Goal: Information Seeking & Learning: Learn about a topic

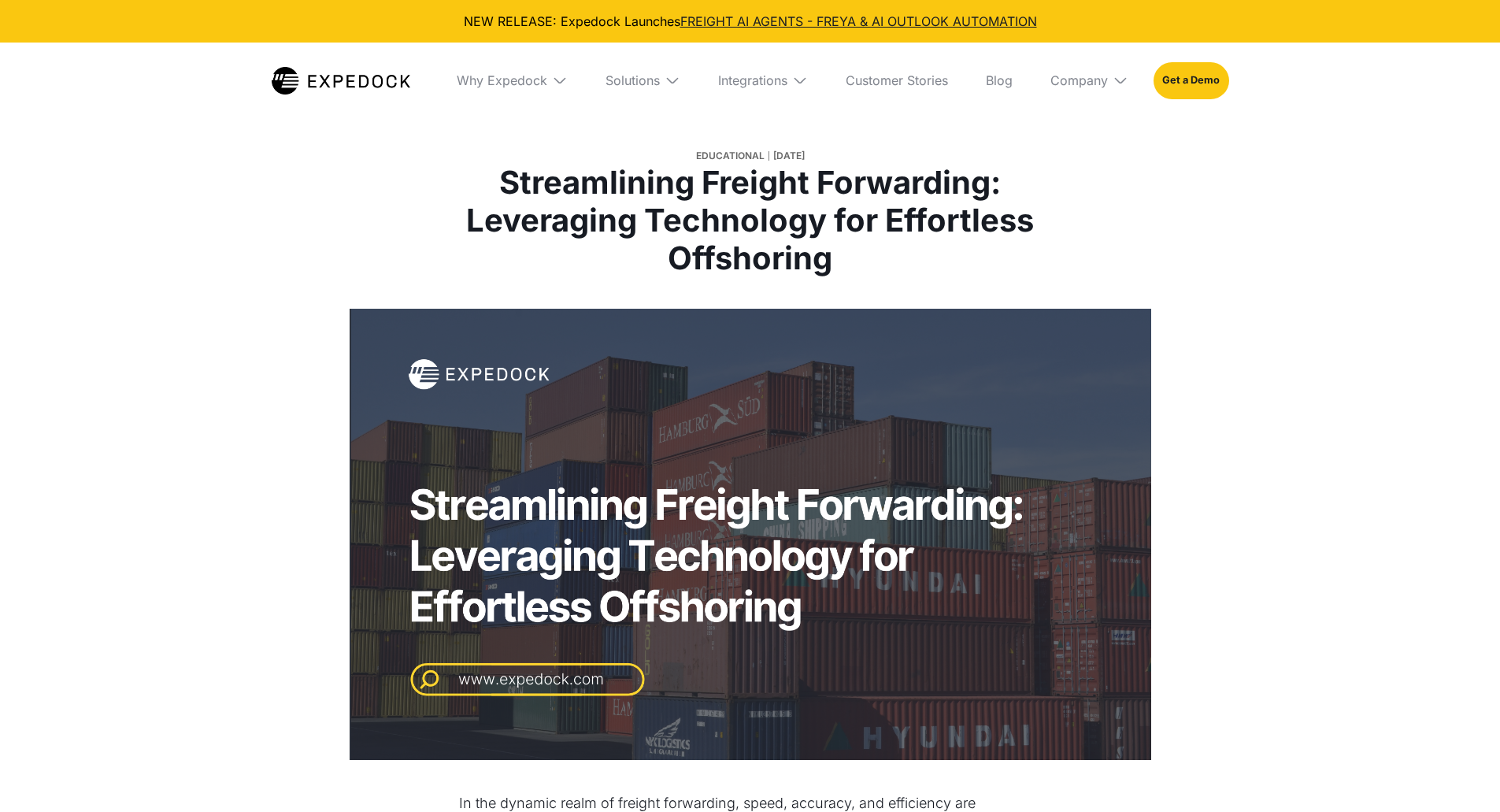
select select
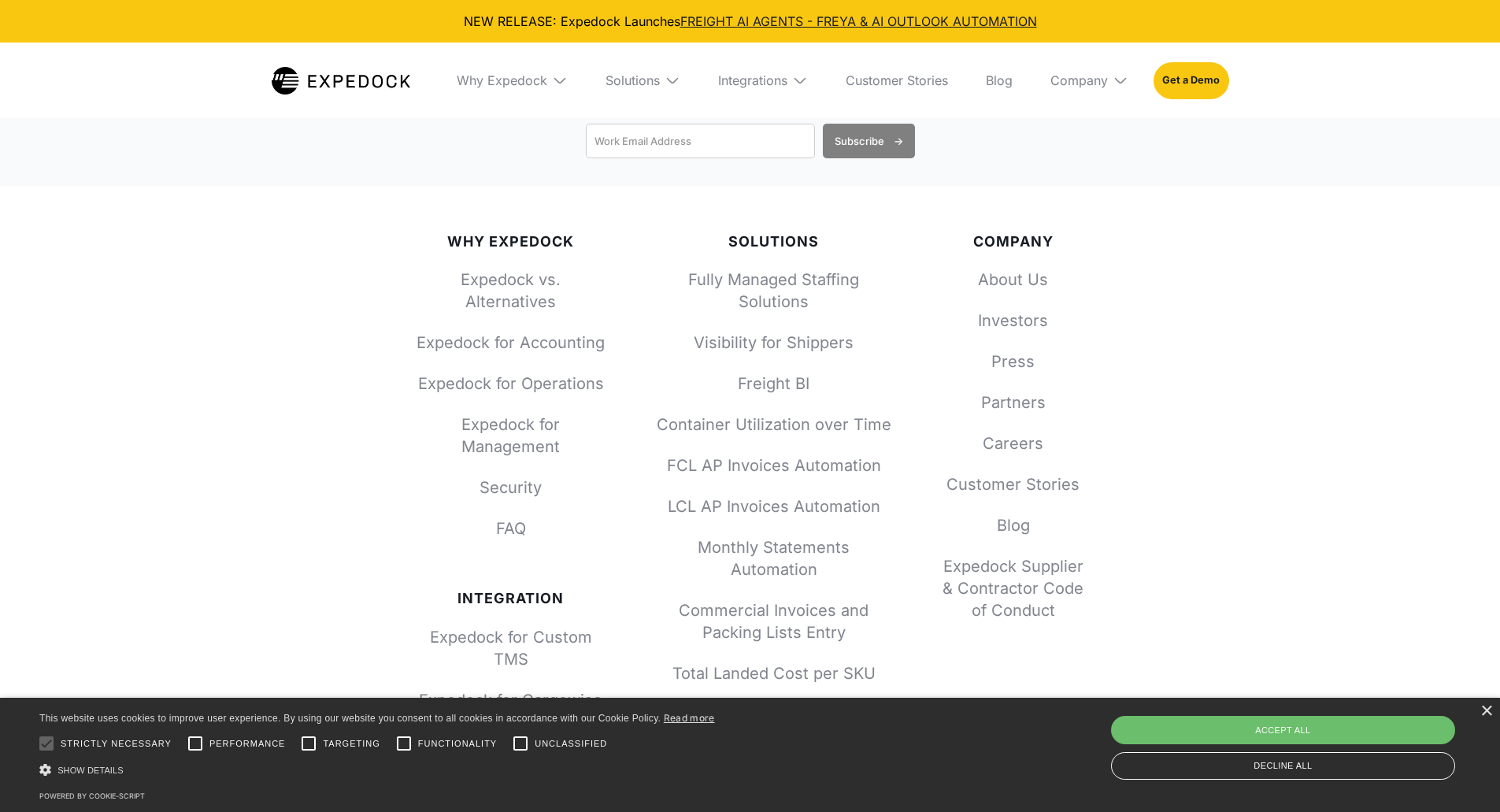
scroll to position [4513, 0]
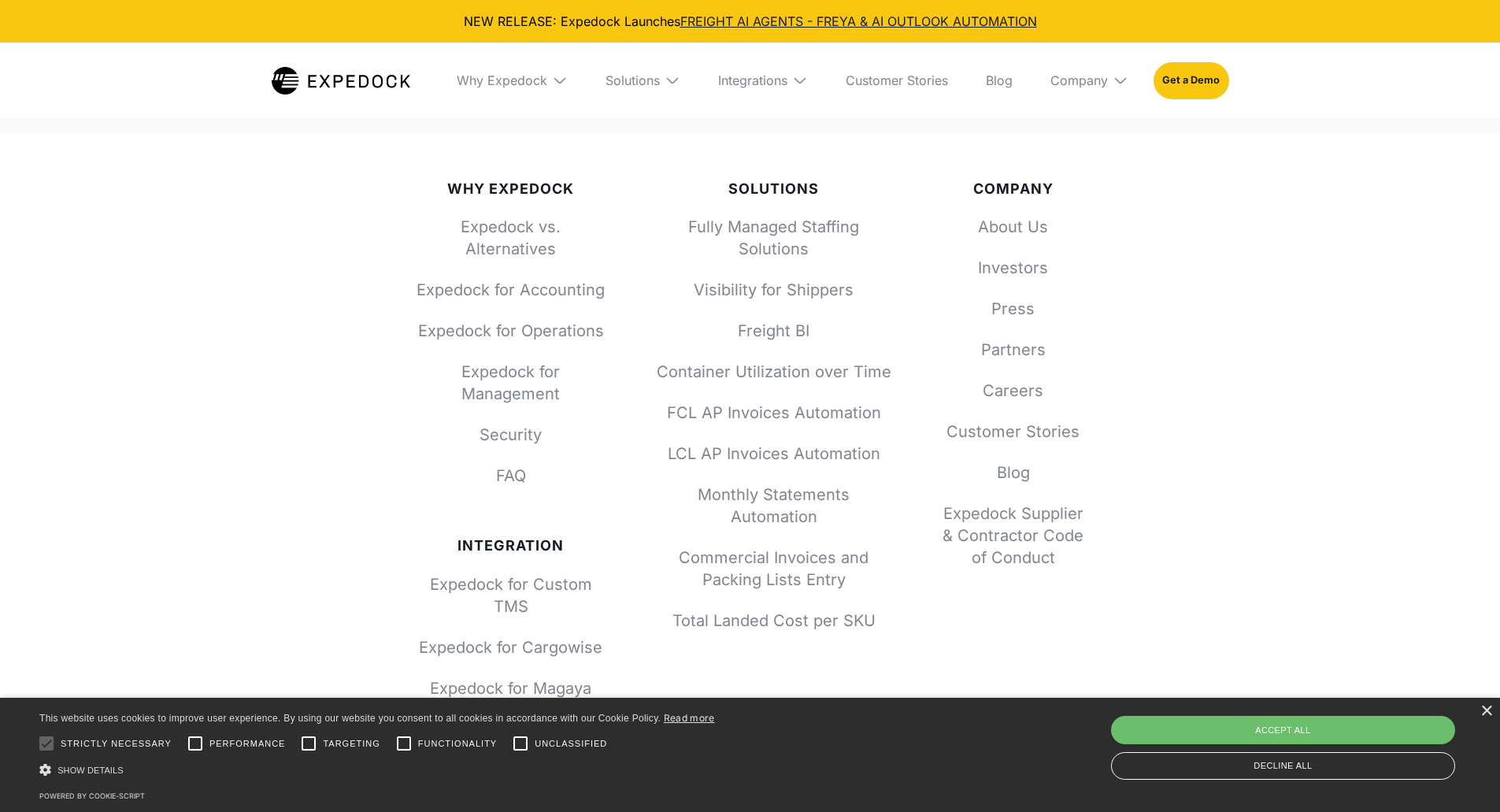
click at [653, 90] on div "Solutions" at bounding box center [643, 80] width 100 height 75
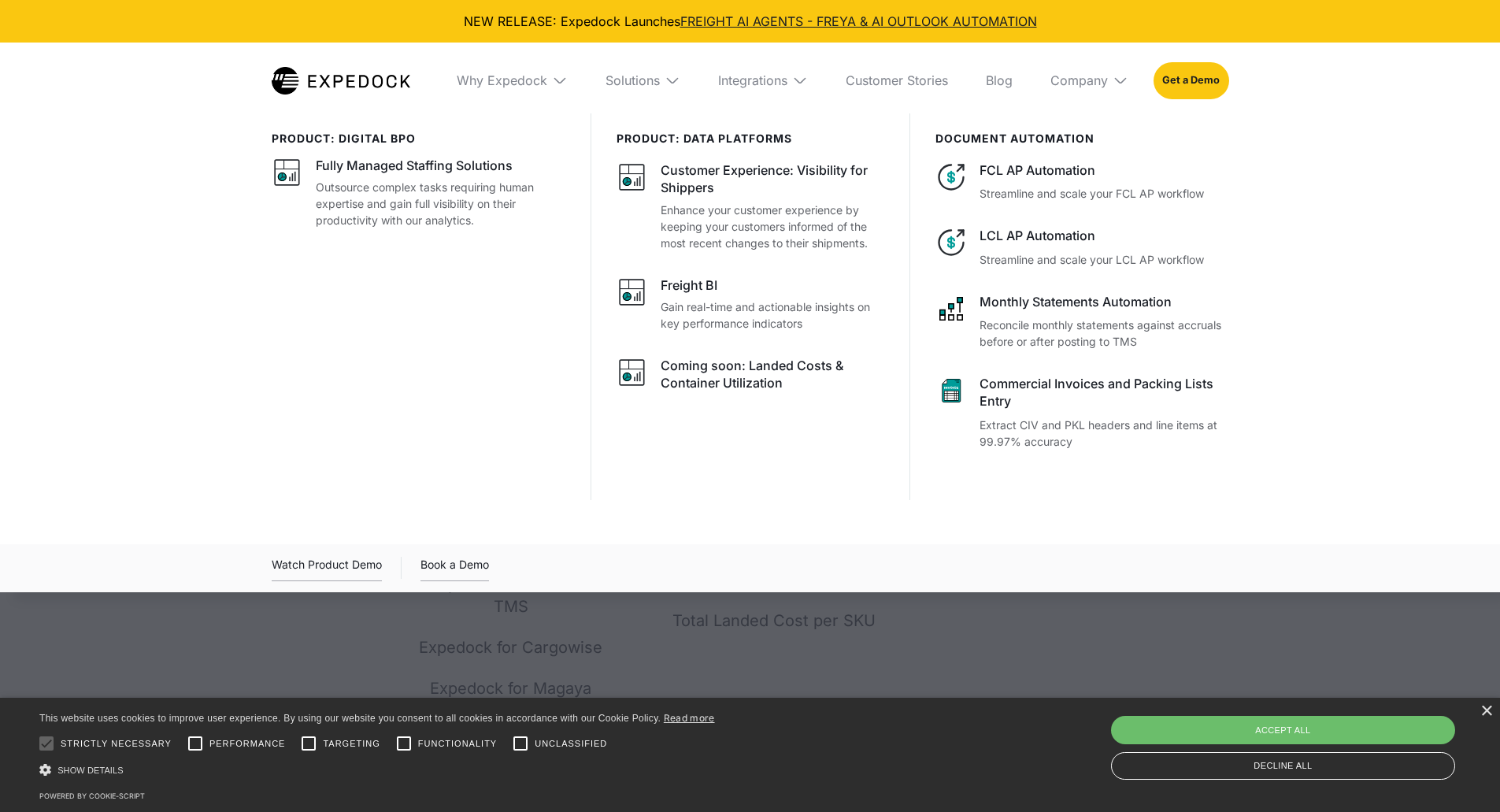
click at [1154, 724] on div "Accept all" at bounding box center [1283, 730] width 344 height 29
checkbox input "true"
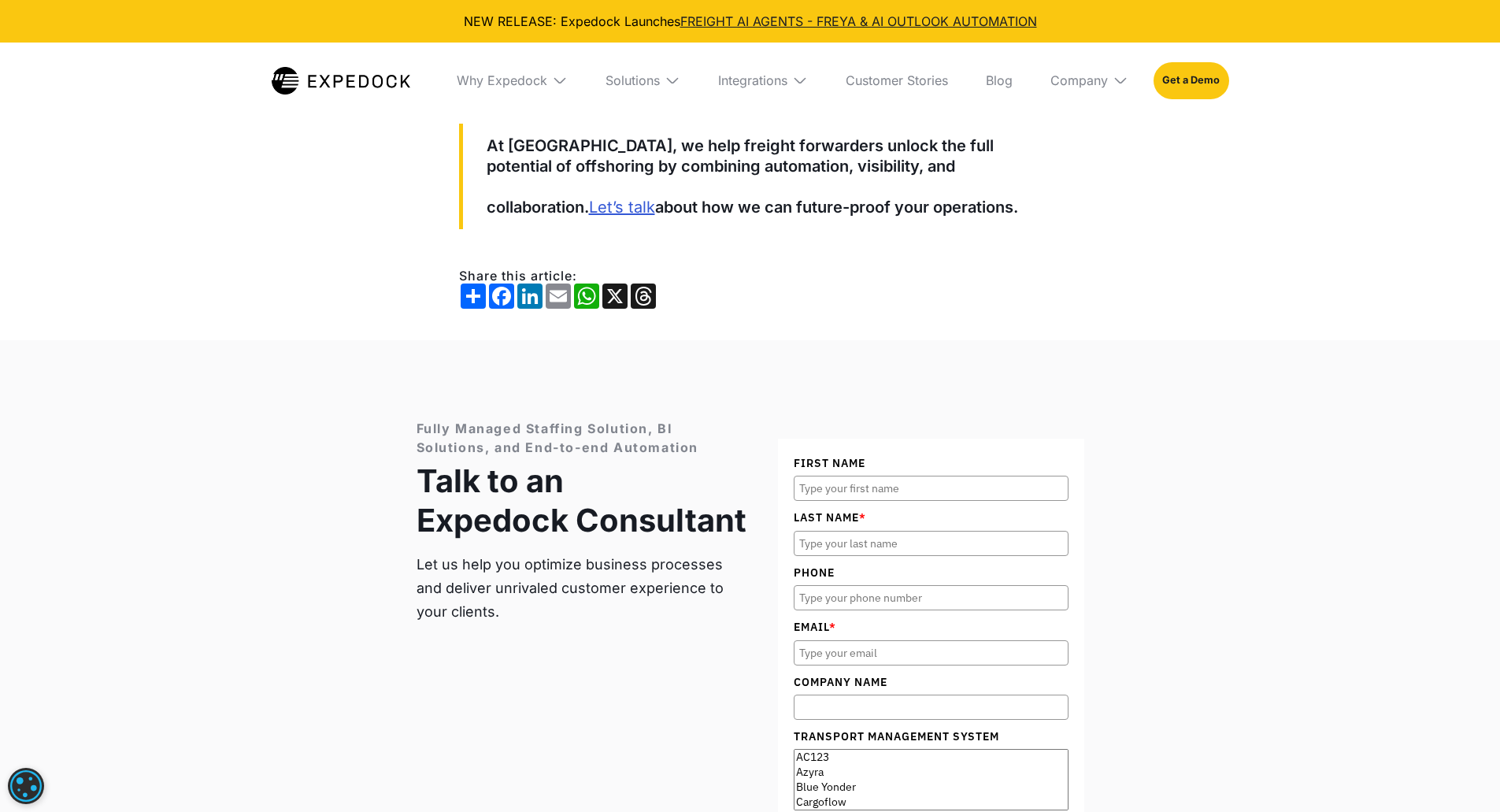
scroll to position [1153, 0]
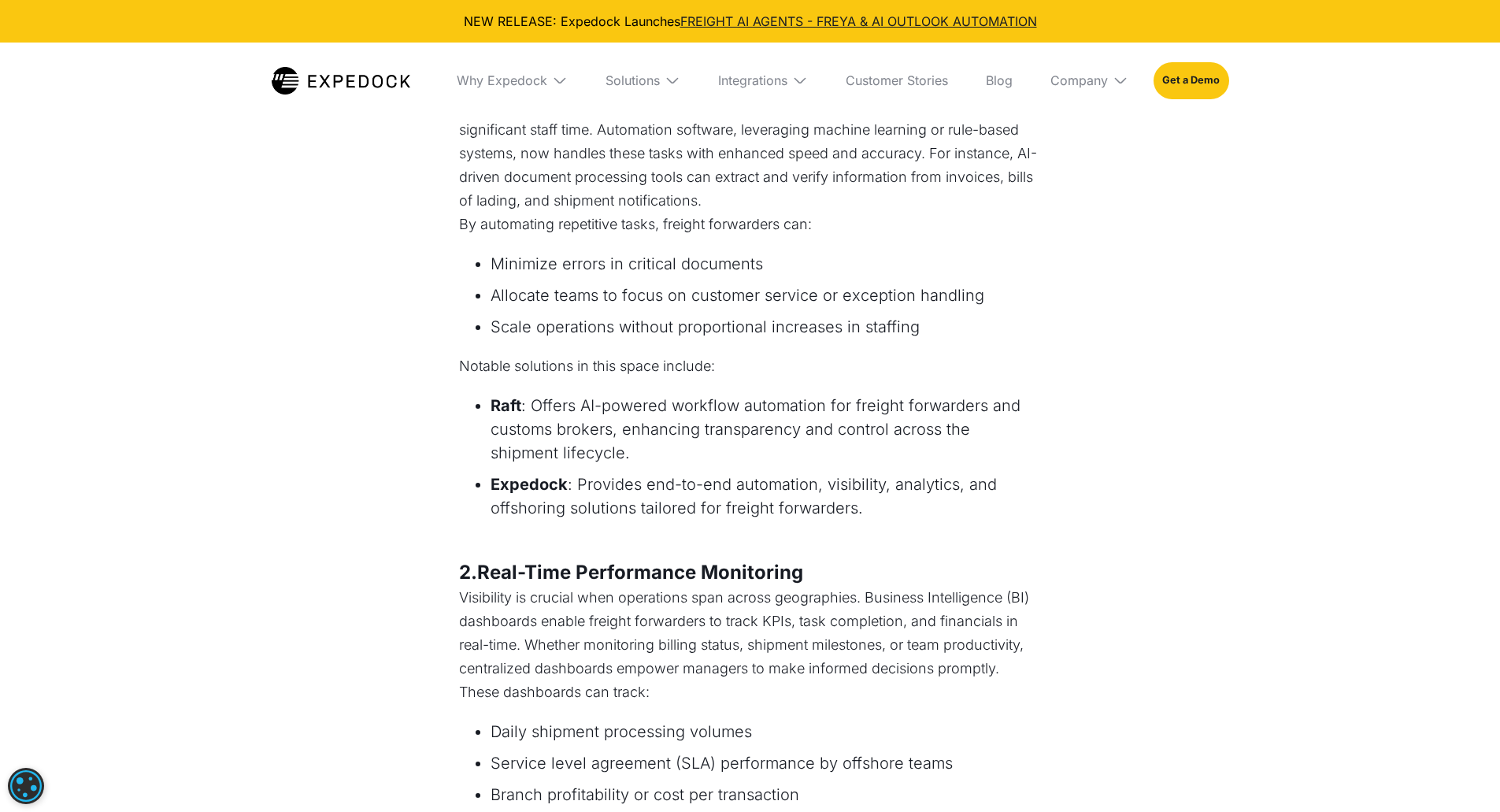
click at [579, 410] on li "Raft : Offers AI-powered workflow automation for freight forwarders and customs…" at bounding box center [766, 429] width 551 height 71
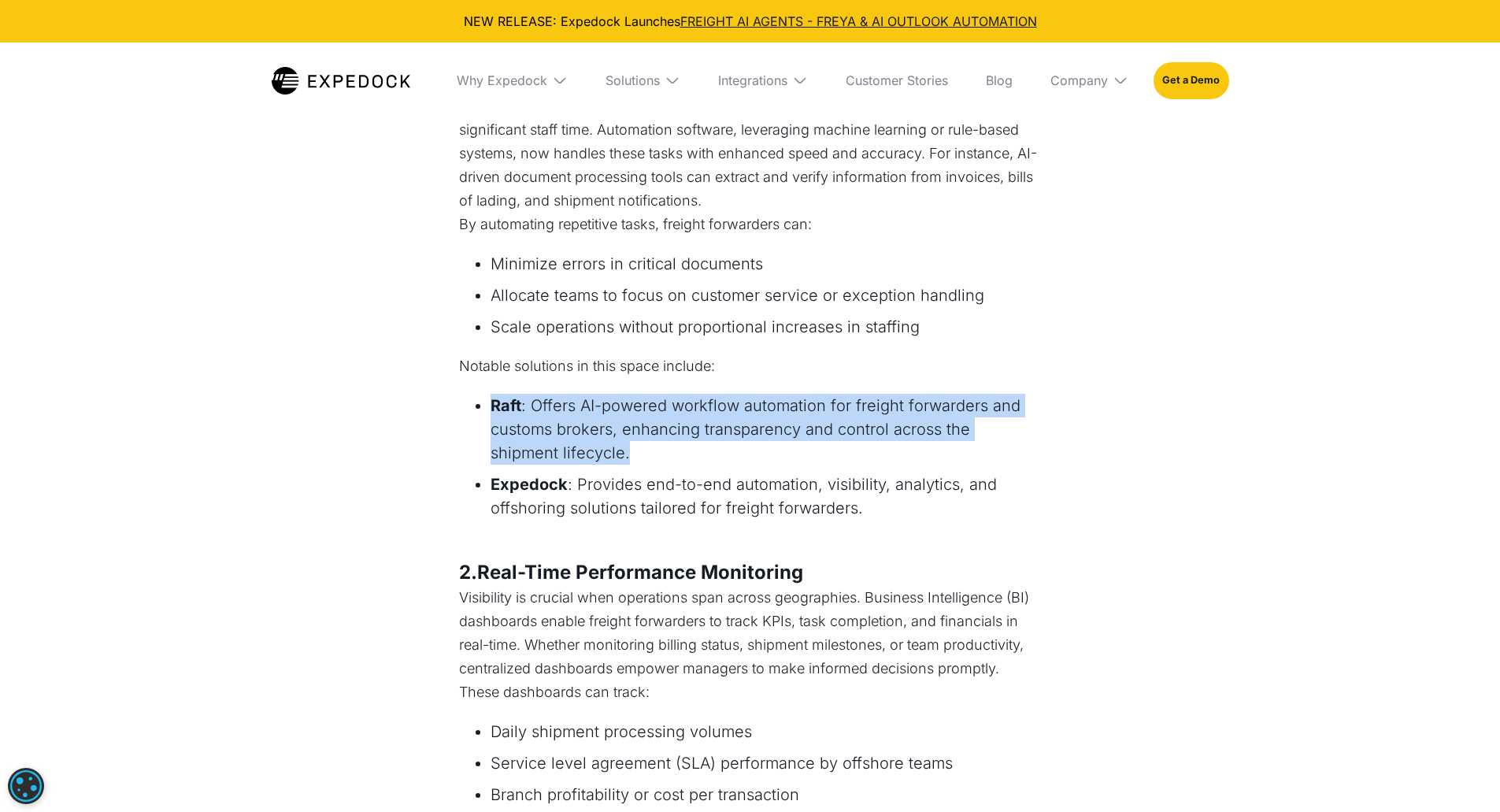
click at [579, 410] on li "Raft : Offers AI-powered workflow automation for freight forwarders and customs…" at bounding box center [766, 429] width 551 height 71
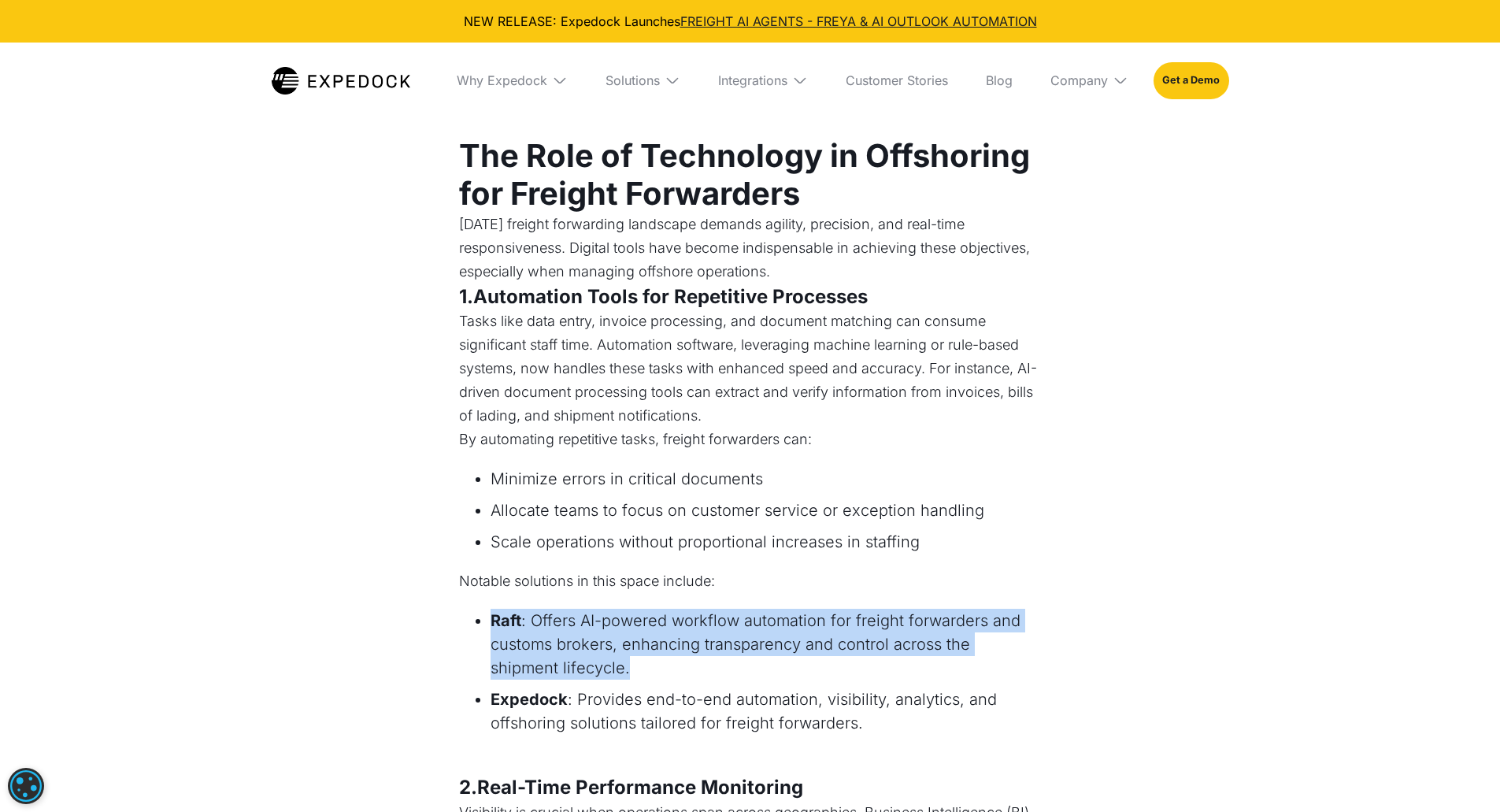
scroll to position [938, 0]
click at [791, 678] on li "Raft : Offers AI-powered workflow automation for freight forwarders and customs…" at bounding box center [766, 643] width 551 height 71
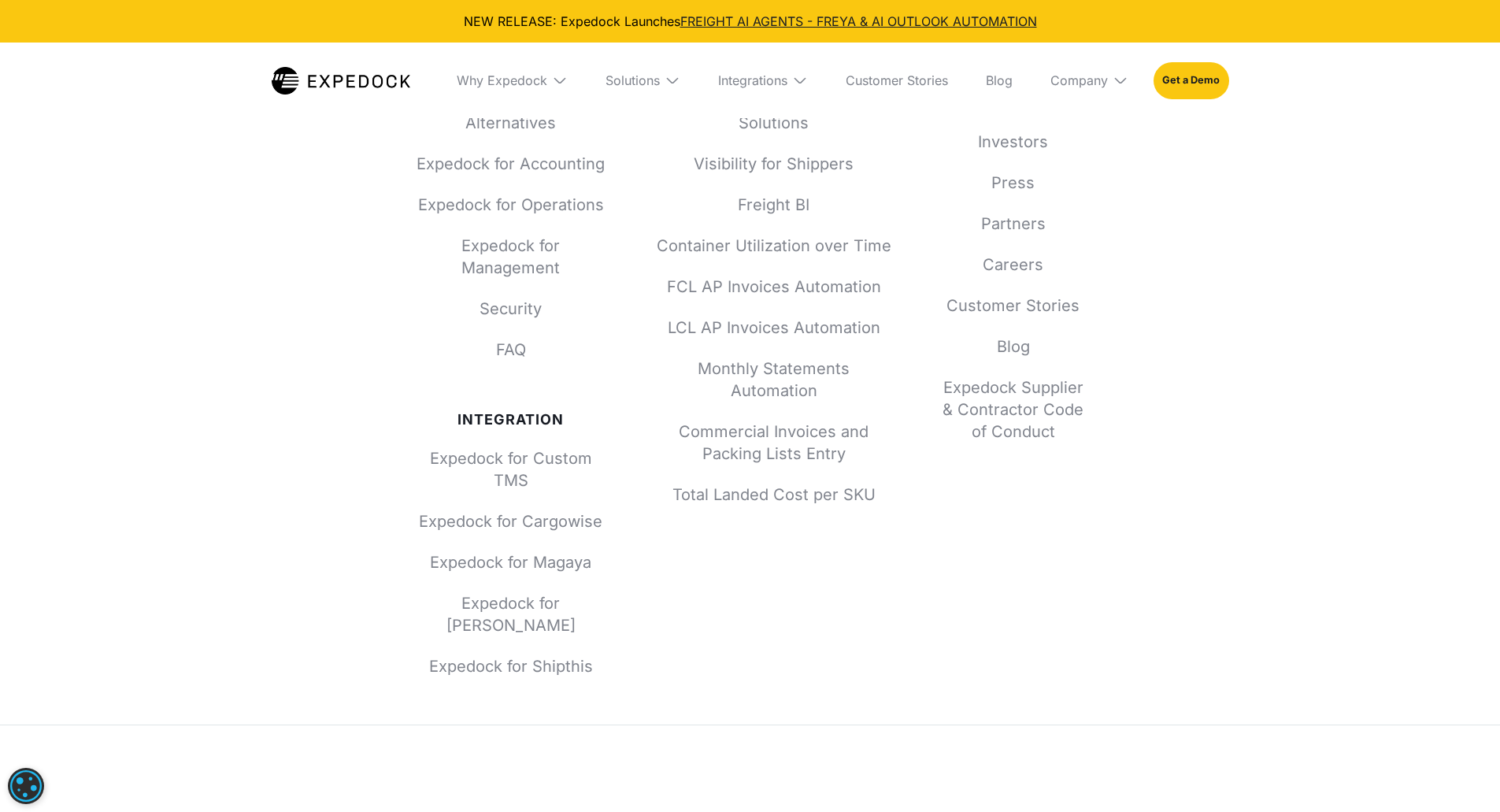
scroll to position [4748, 0]
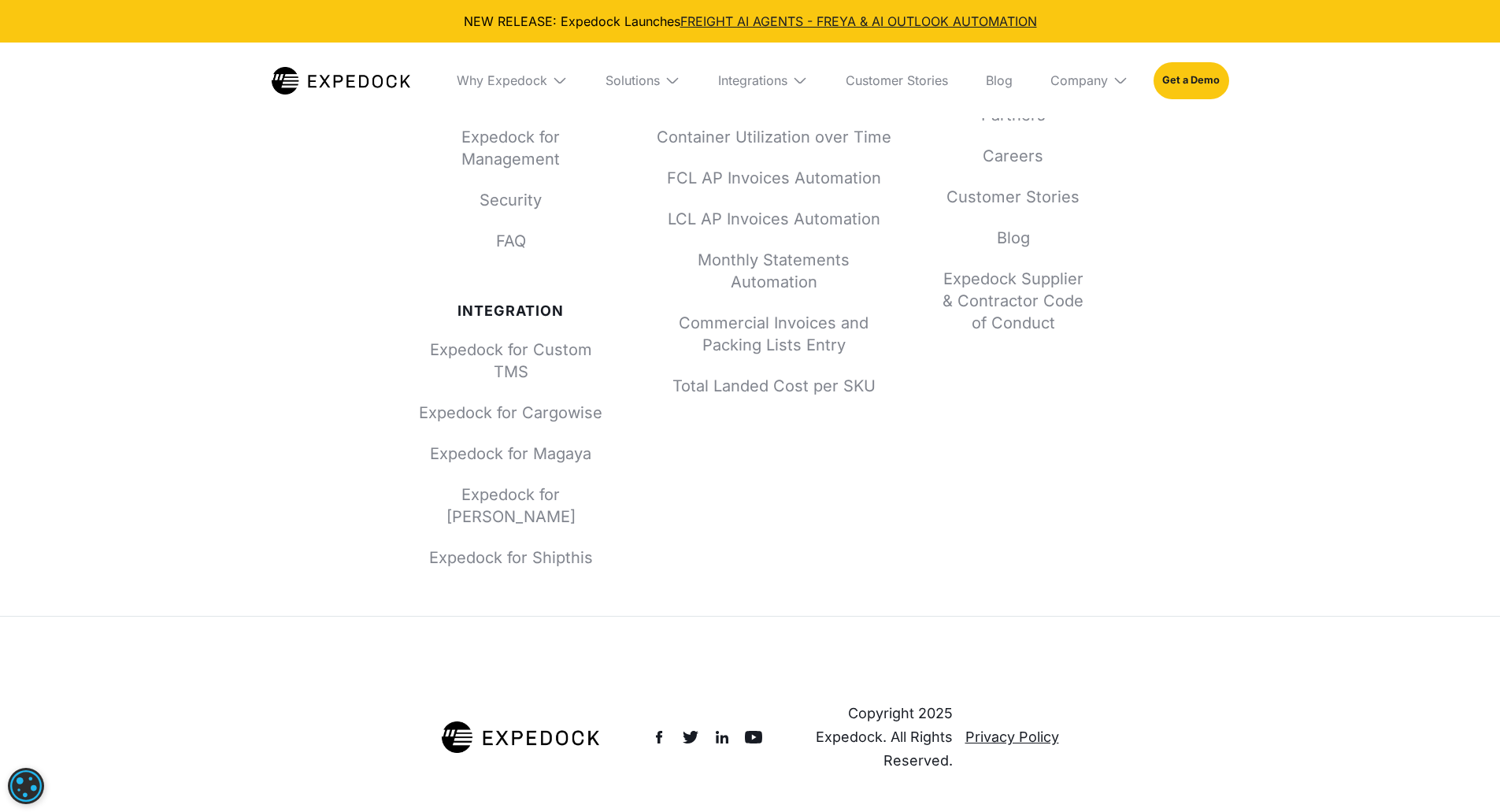
click at [528, 67] on div "Why Expedock" at bounding box center [512, 80] width 136 height 75
